Goal: Information Seeking & Learning: Learn about a topic

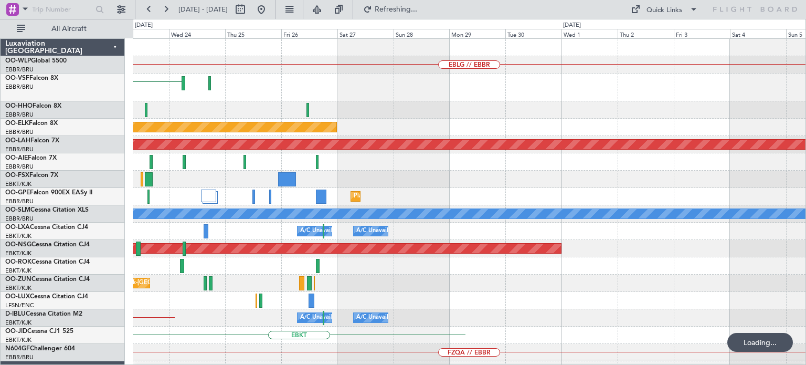
click at [404, 147] on div "EBLG // EBBR [GEOGRAPHIC_DATA] Planned Maint [GEOGRAPHIC_DATA]-[GEOGRAPHIC_DATA…" at bounding box center [469, 356] width 672 height 634
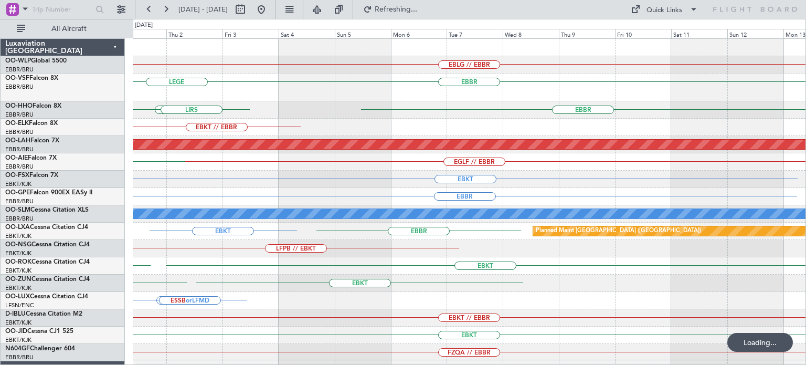
click at [352, 179] on div "EBLG // EBBR [GEOGRAPHIC_DATA] LEGE [GEOGRAPHIC_DATA] [GEOGRAPHIC_DATA] LIRS EB…" at bounding box center [403, 192] width 806 height 346
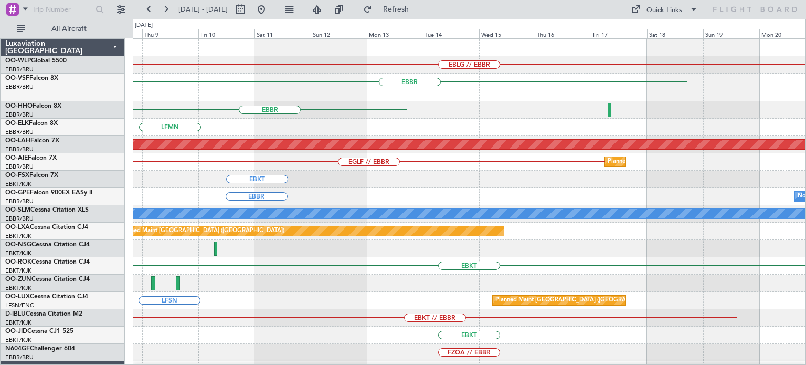
click at [329, 172] on div "EBLG // EBBR [GEOGRAPHIC_DATA] [GEOGRAPHIC_DATA] LFMN Planned [GEOGRAPHIC_DATA]…" at bounding box center [469, 330] width 672 height 582
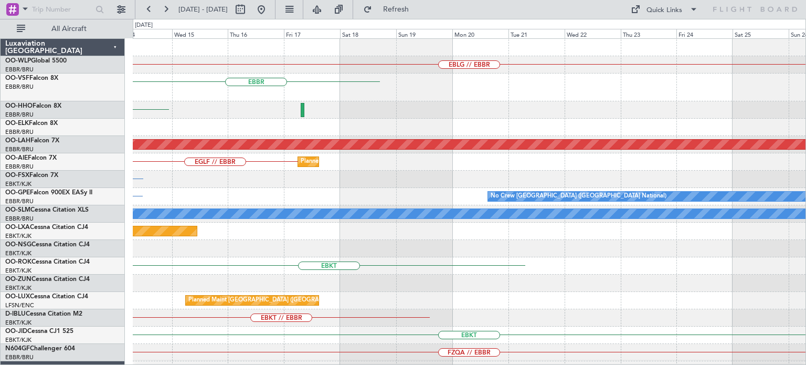
click at [382, 186] on div "EBLG // EBBR [GEOGRAPHIC_DATA] [GEOGRAPHIC_DATA] Planned [GEOGRAPHIC_DATA][PERS…" at bounding box center [469, 330] width 672 height 582
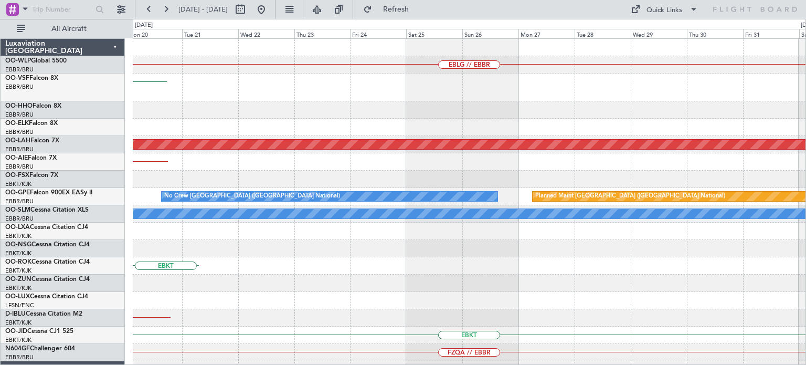
click at [444, 207] on div "EBLG // EBBR [GEOGRAPHIC_DATA] Planned [GEOGRAPHIC_DATA][PERSON_NAME]-[GEOGRAPH…" at bounding box center [469, 330] width 672 height 582
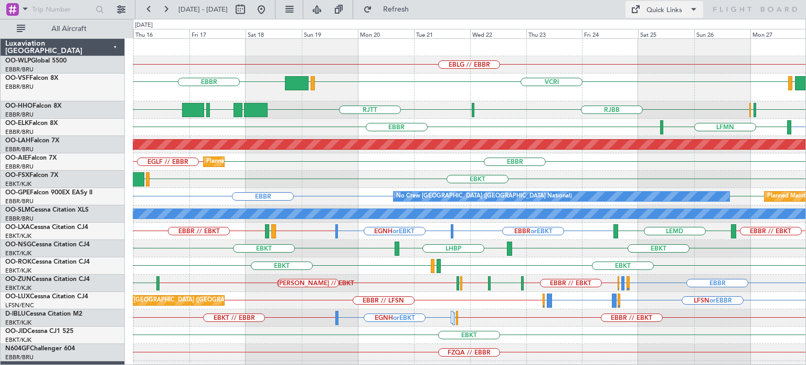
click at [661, 9] on div "Quick Links" at bounding box center [664, 10] width 36 height 10
click at [665, 29] on button "Trip Builder" at bounding box center [664, 34] width 79 height 25
click at [418, 6] on span "Refresh" at bounding box center [396, 9] width 44 height 7
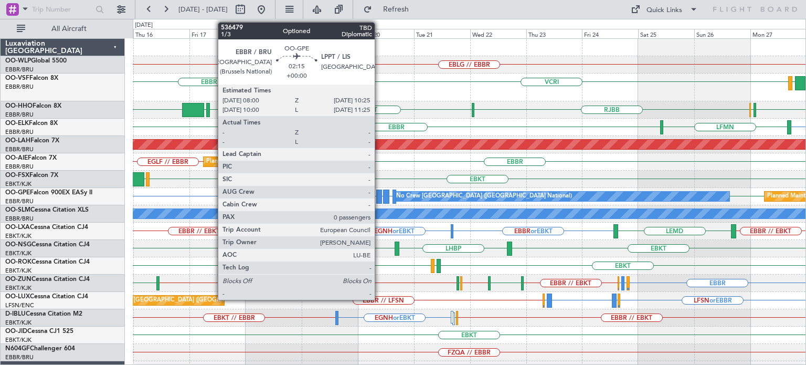
click at [379, 197] on div at bounding box center [379, 196] width 6 height 14
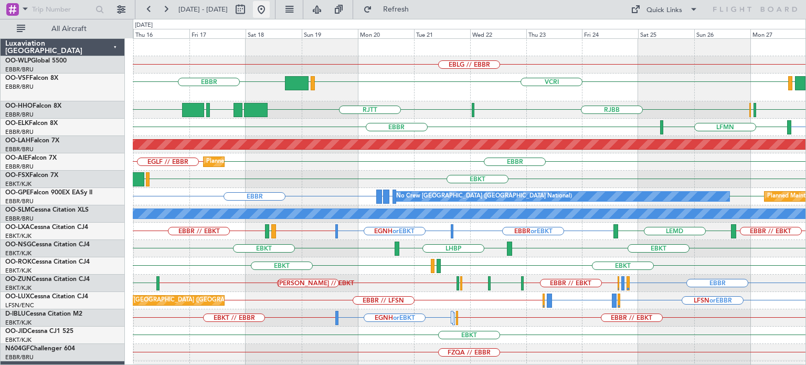
click at [270, 9] on button at bounding box center [261, 9] width 17 height 17
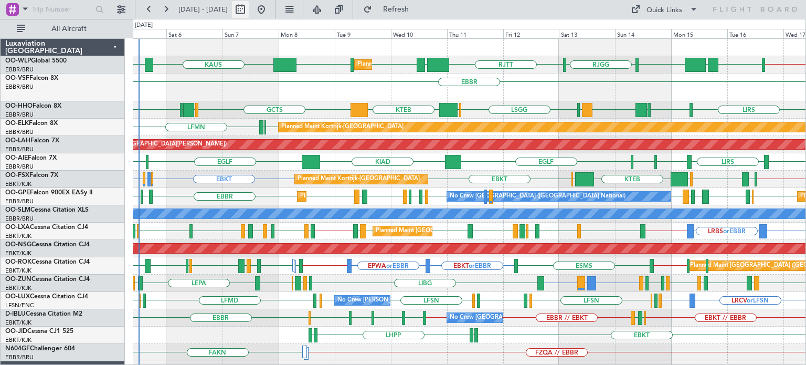
click at [249, 8] on button at bounding box center [240, 9] width 17 height 17
select select "9"
select select "2025"
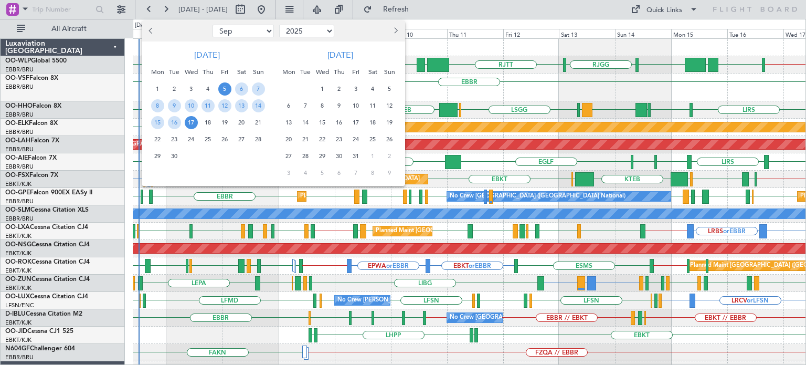
click at [223, 85] on span "5" at bounding box center [224, 88] width 13 height 13
click at [239, 104] on span "13" at bounding box center [241, 105] width 13 height 13
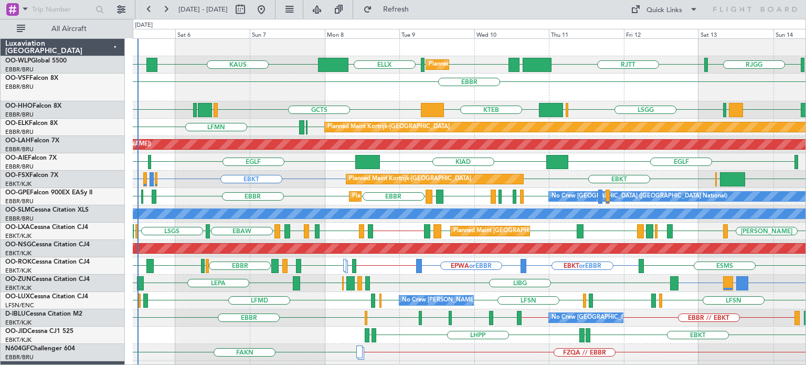
click at [612, 101] on div "Planned Maint Milan (Linate) [PERSON_NAME] [GEOGRAPHIC_DATA] [GEOGRAPHIC_DATA] …" at bounding box center [469, 356] width 672 height 634
click at [436, 96] on div "EBBR" at bounding box center [469, 87] width 672 height 28
click at [272, 87] on div "EBBR" at bounding box center [469, 87] width 672 height 28
click at [338, 171] on div "Planned Maint Kortrijk-[GEOGRAPHIC_DATA] EBKT EBKT EBMB or EBKT LSZH or EBKT EB…" at bounding box center [469, 178] width 672 height 17
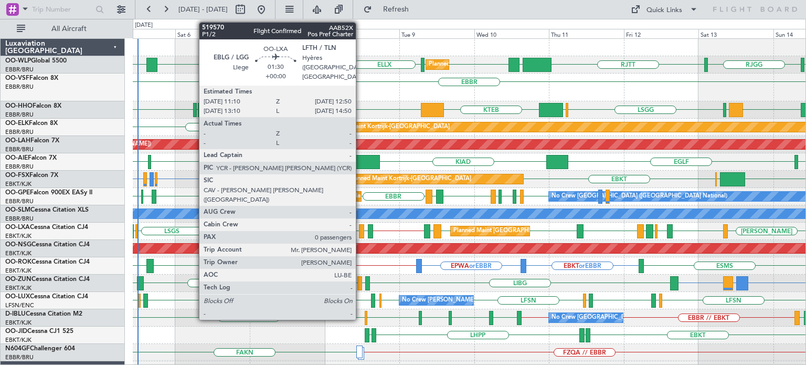
click at [360, 229] on div at bounding box center [361, 231] width 5 height 14
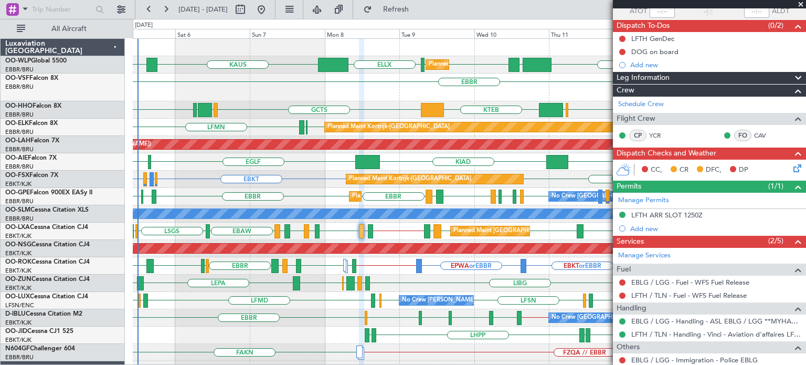
scroll to position [112, 0]
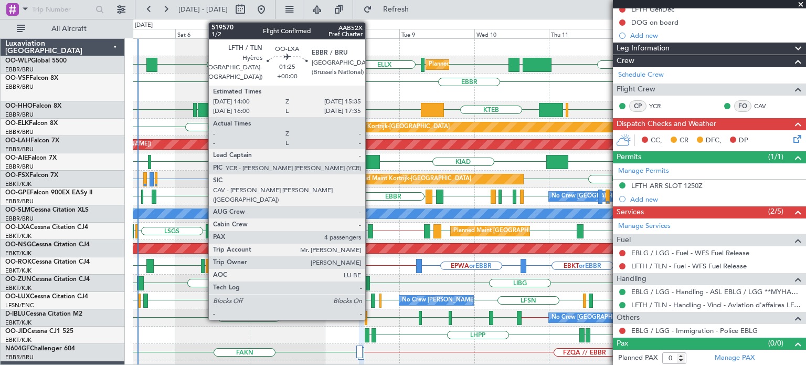
click at [370, 226] on div at bounding box center [370, 231] width 5 height 14
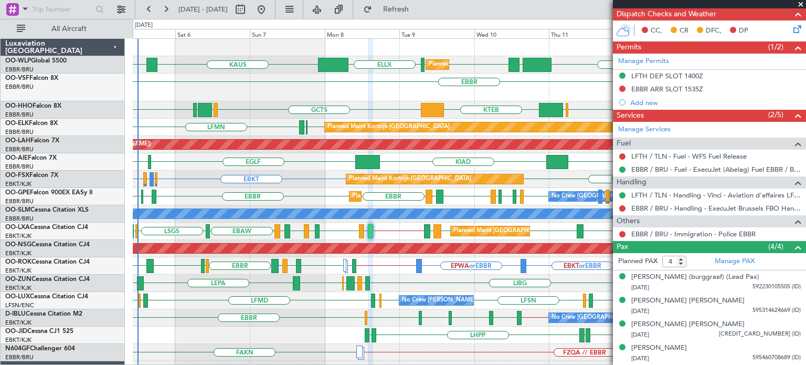
scroll to position [0, 0]
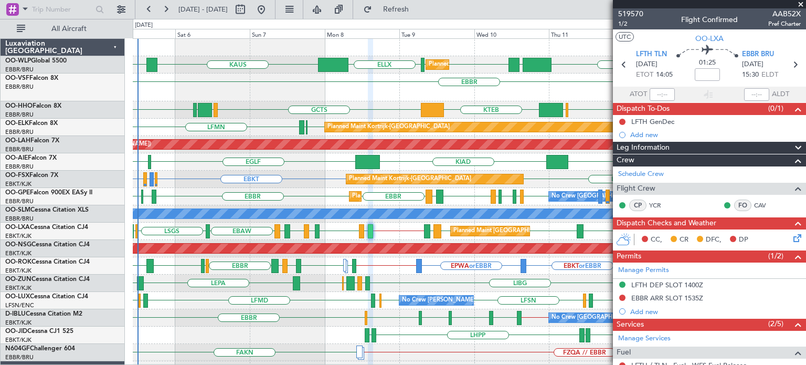
click at [799, 3] on span at bounding box center [800, 4] width 10 height 9
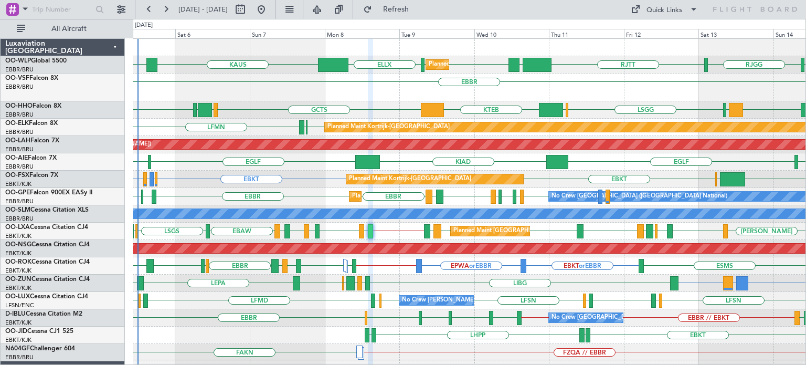
type input "0"
click at [592, 72] on div "[PERSON_NAME] [GEOGRAPHIC_DATA] [GEOGRAPHIC_DATA] [GEOGRAPHIC_DATA] LTCG LIML L…" at bounding box center [469, 64] width 672 height 17
click at [540, 94] on div "EBBR" at bounding box center [469, 87] width 672 height 28
click at [499, 87] on div "EBBR" at bounding box center [469, 87] width 672 height 28
click at [505, 91] on div "EBBR" at bounding box center [469, 87] width 672 height 28
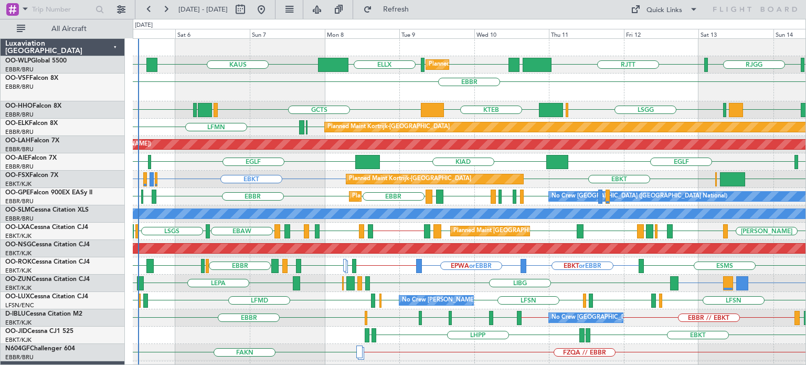
click at [504, 91] on div "EBBR" at bounding box center [469, 87] width 672 height 28
click at [627, 93] on div "EBBR" at bounding box center [469, 87] width 672 height 28
